Goal: Learn about a topic: Learn about a topic

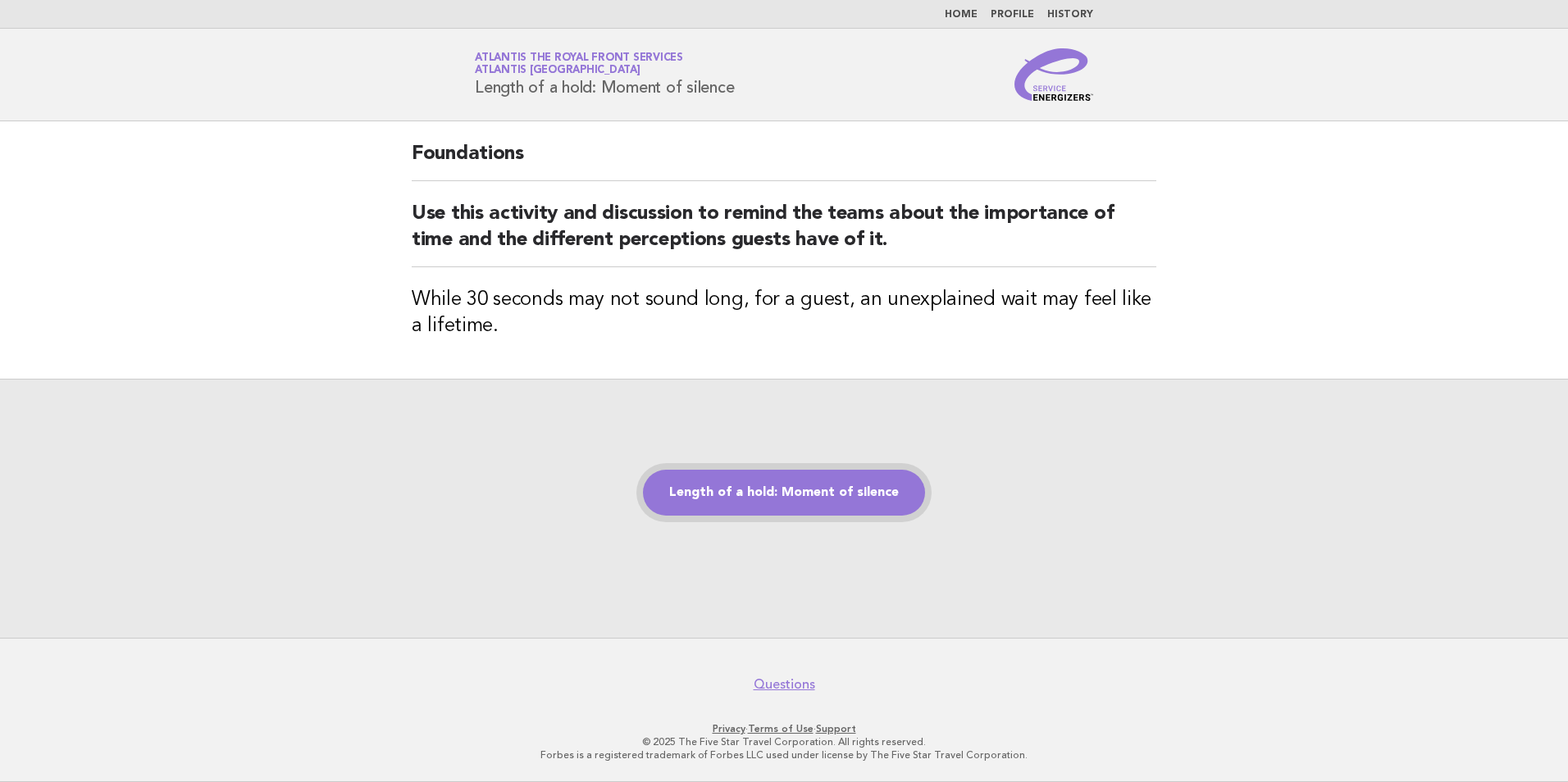
click at [826, 502] on link "Length of a hold: Moment of silence" at bounding box center [784, 493] width 282 height 46
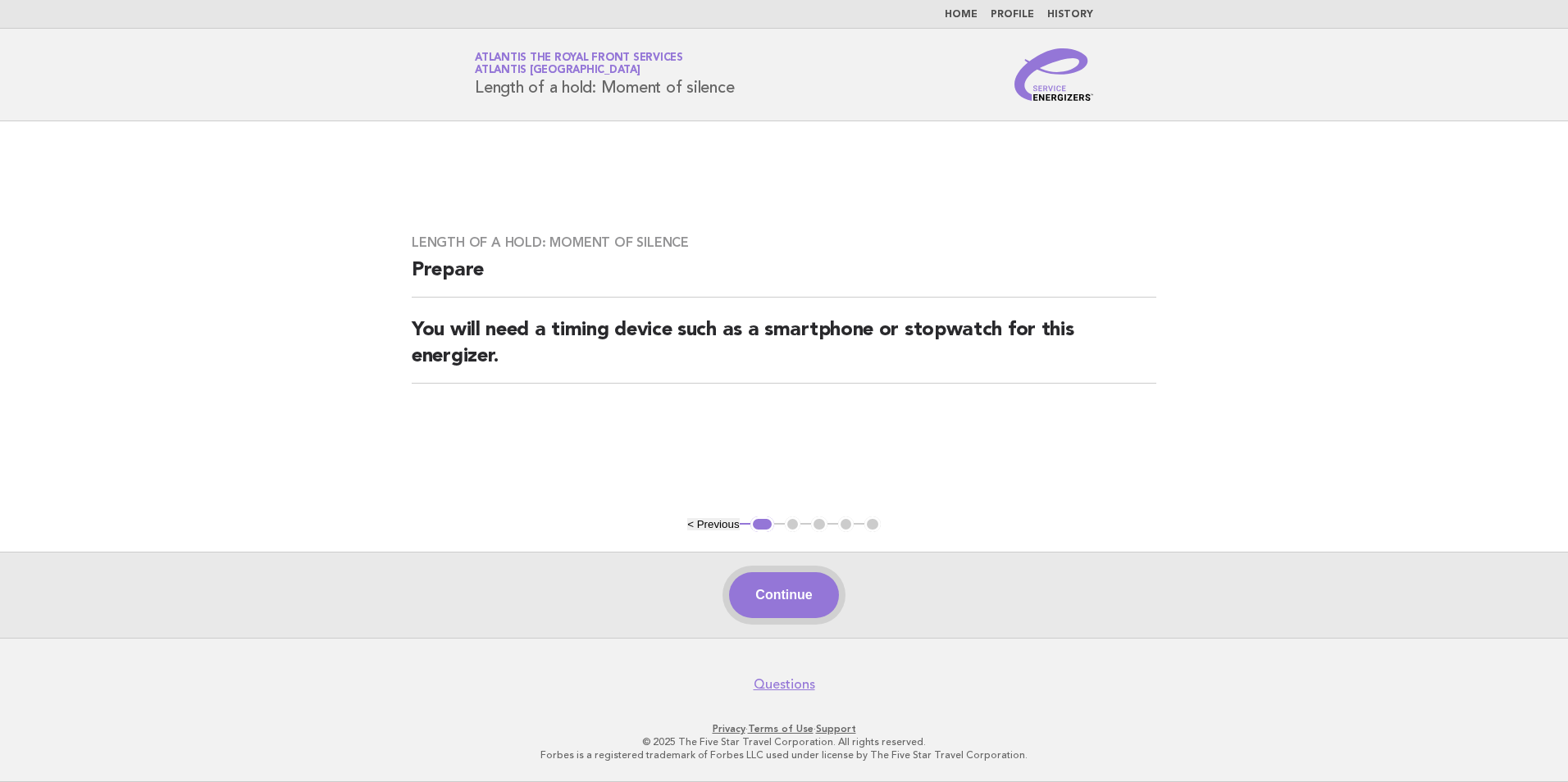
click at [782, 604] on button "Continue" at bounding box center [784, 596] width 109 height 46
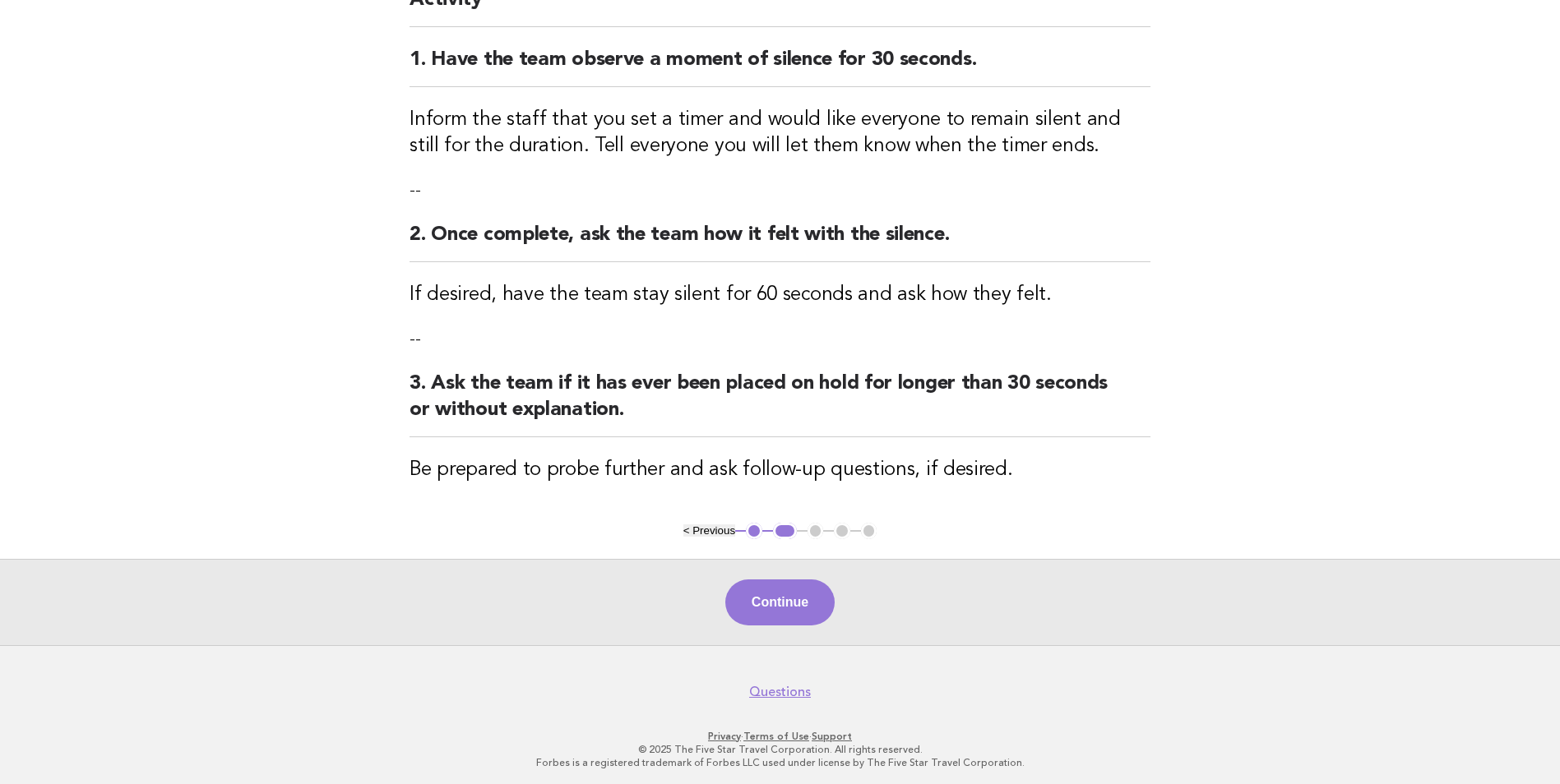
scroll to position [182, 0]
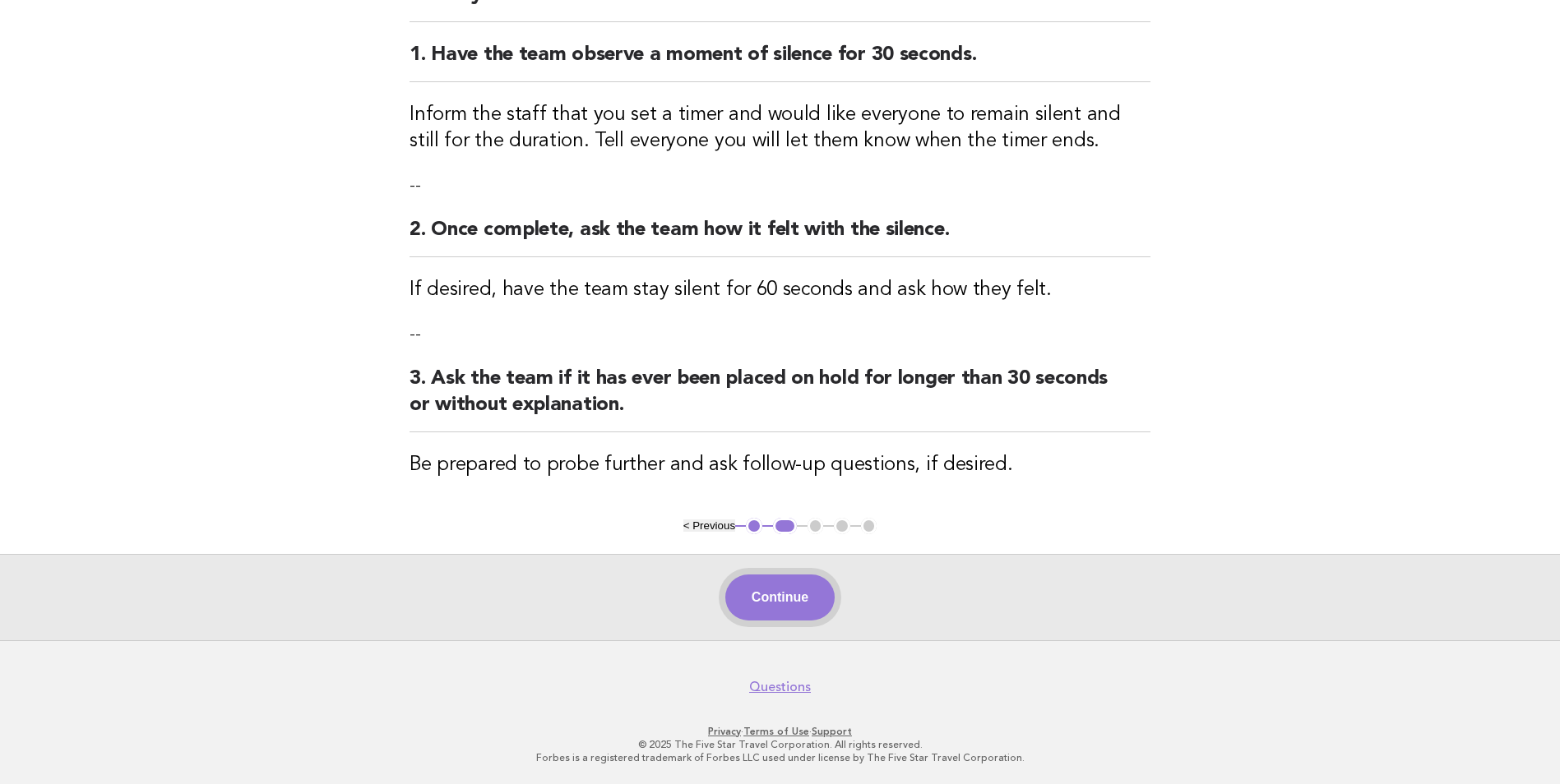
click at [787, 599] on button "Continue" at bounding box center [780, 597] width 109 height 46
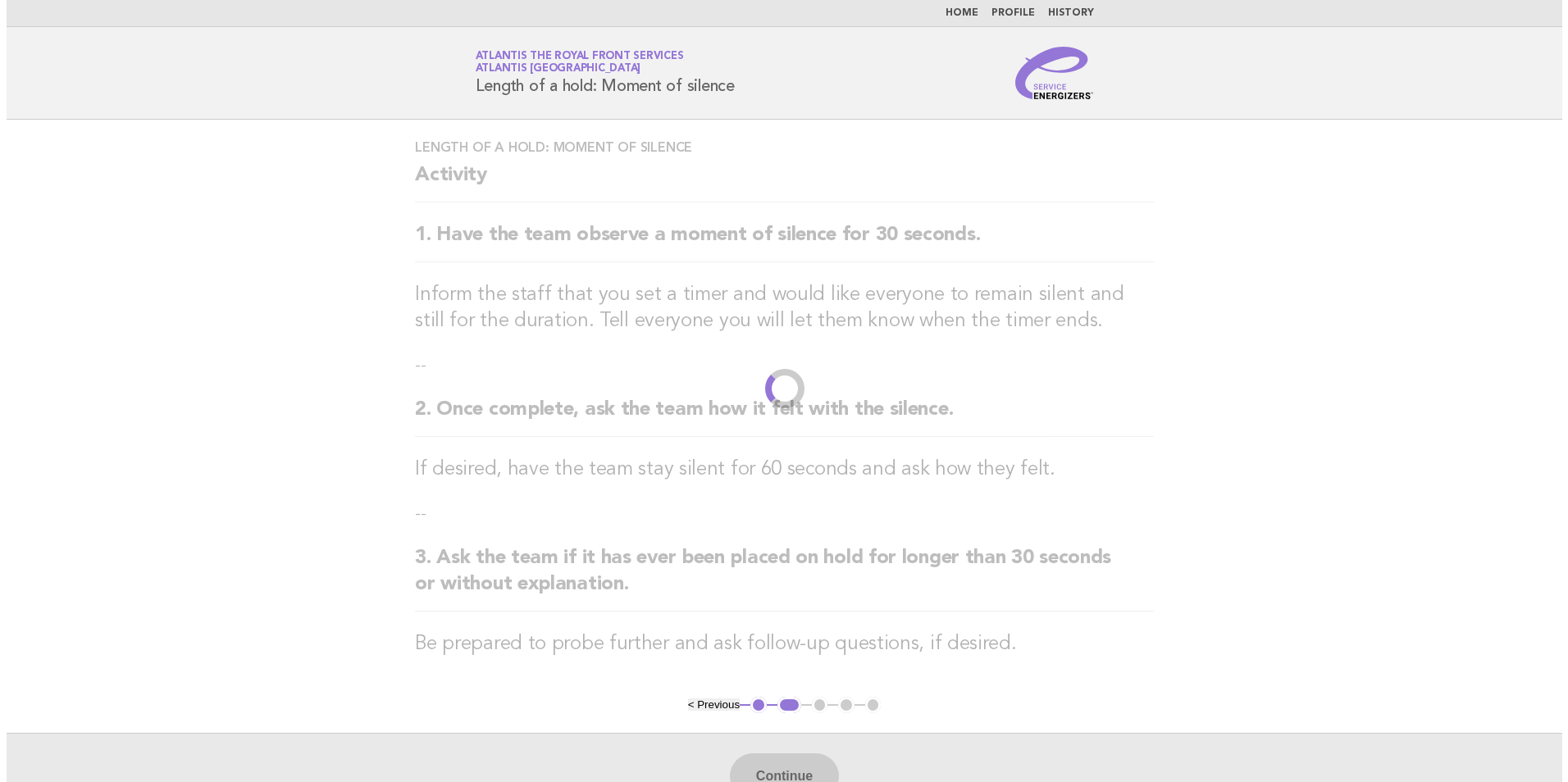
scroll to position [0, 0]
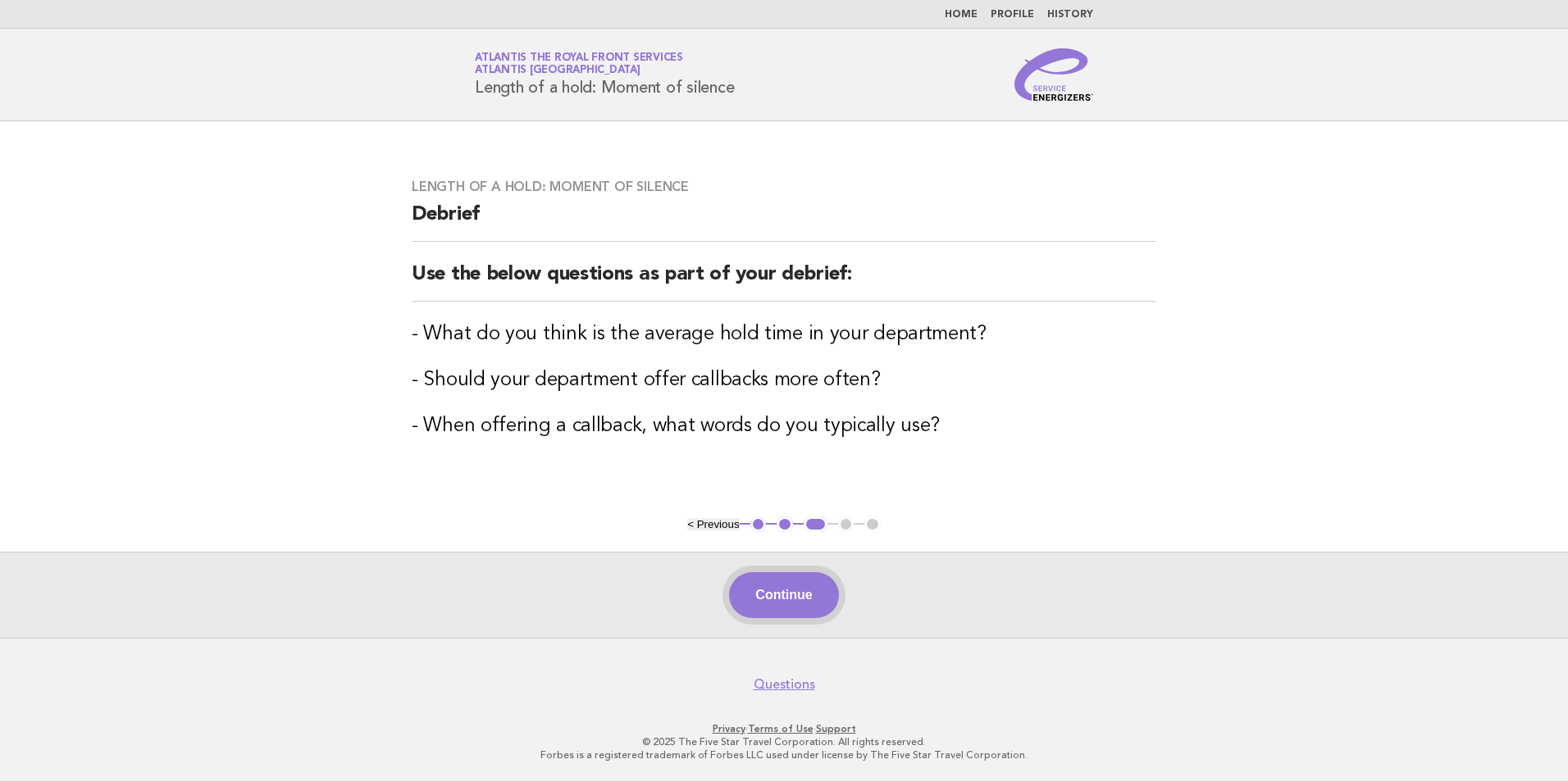
click at [798, 602] on button "Continue" at bounding box center [784, 596] width 109 height 46
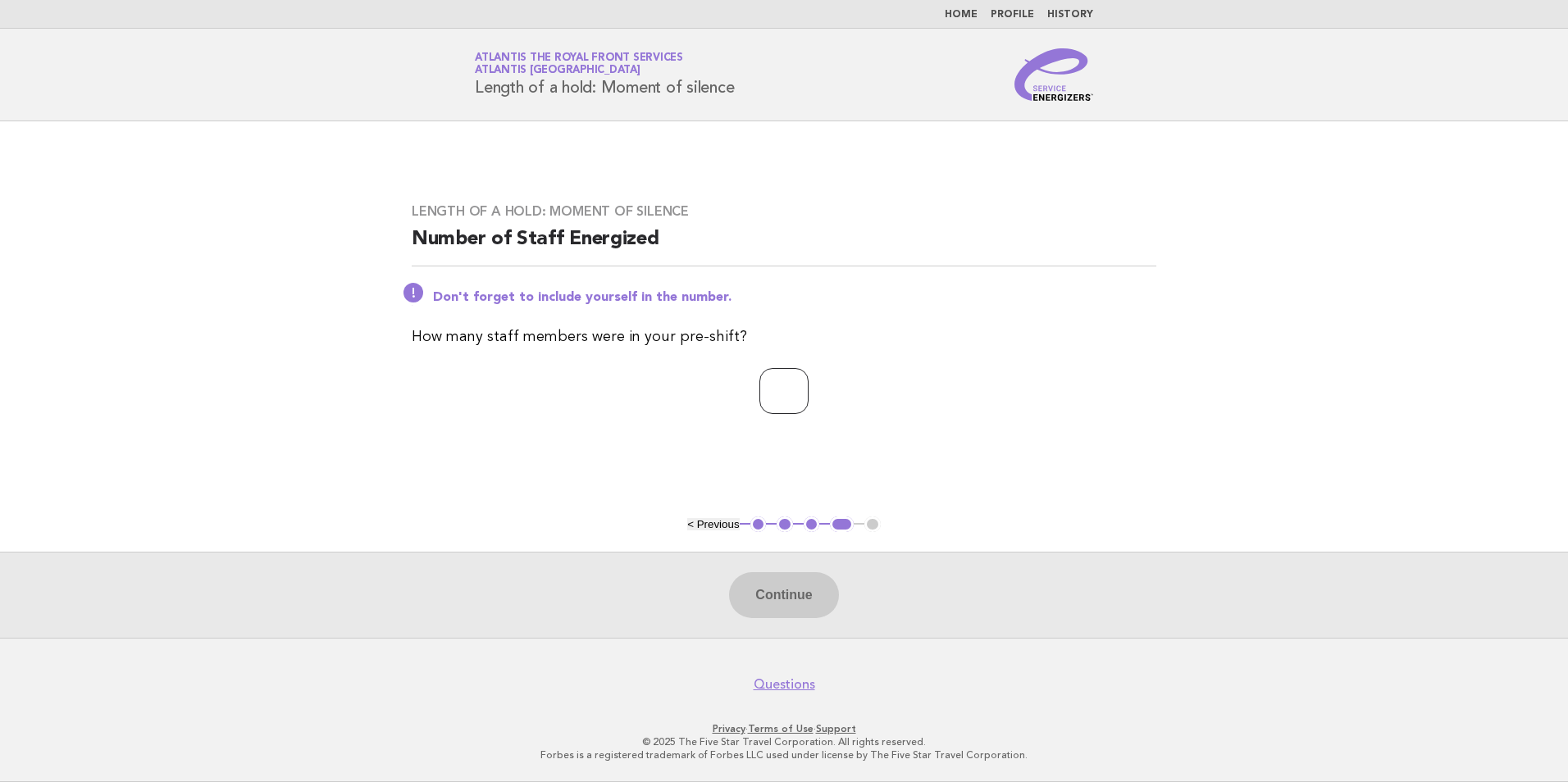
click at [799, 376] on input "number" at bounding box center [784, 391] width 49 height 46
type input "*"
click at [776, 610] on button "Continue" at bounding box center [784, 596] width 109 height 46
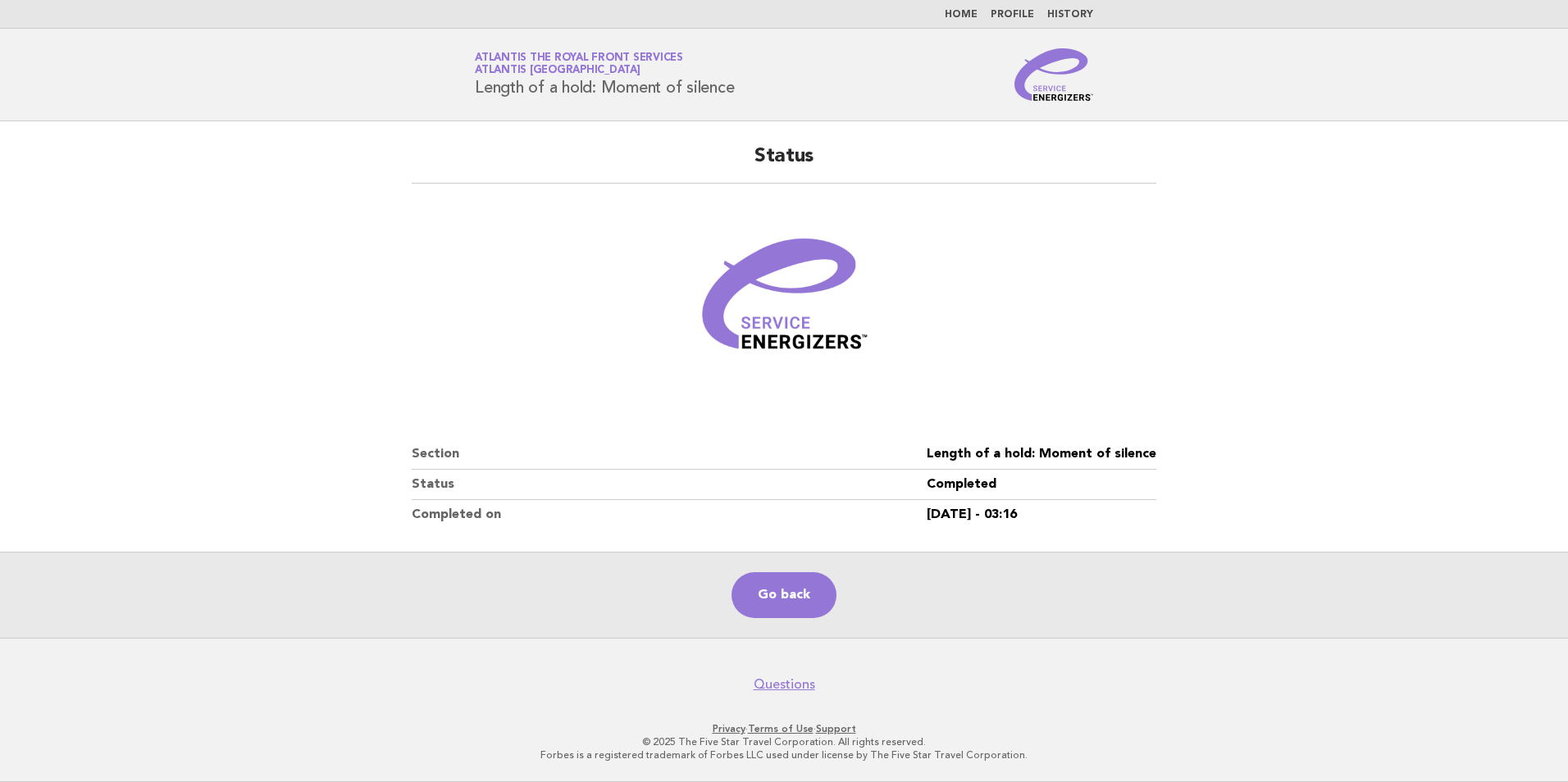
click at [229, 202] on main "Status Section Length of a hold: Moment of silence Status Completed Completed o…" at bounding box center [784, 379] width 1568 height 516
